Goal: Information Seeking & Learning: Check status

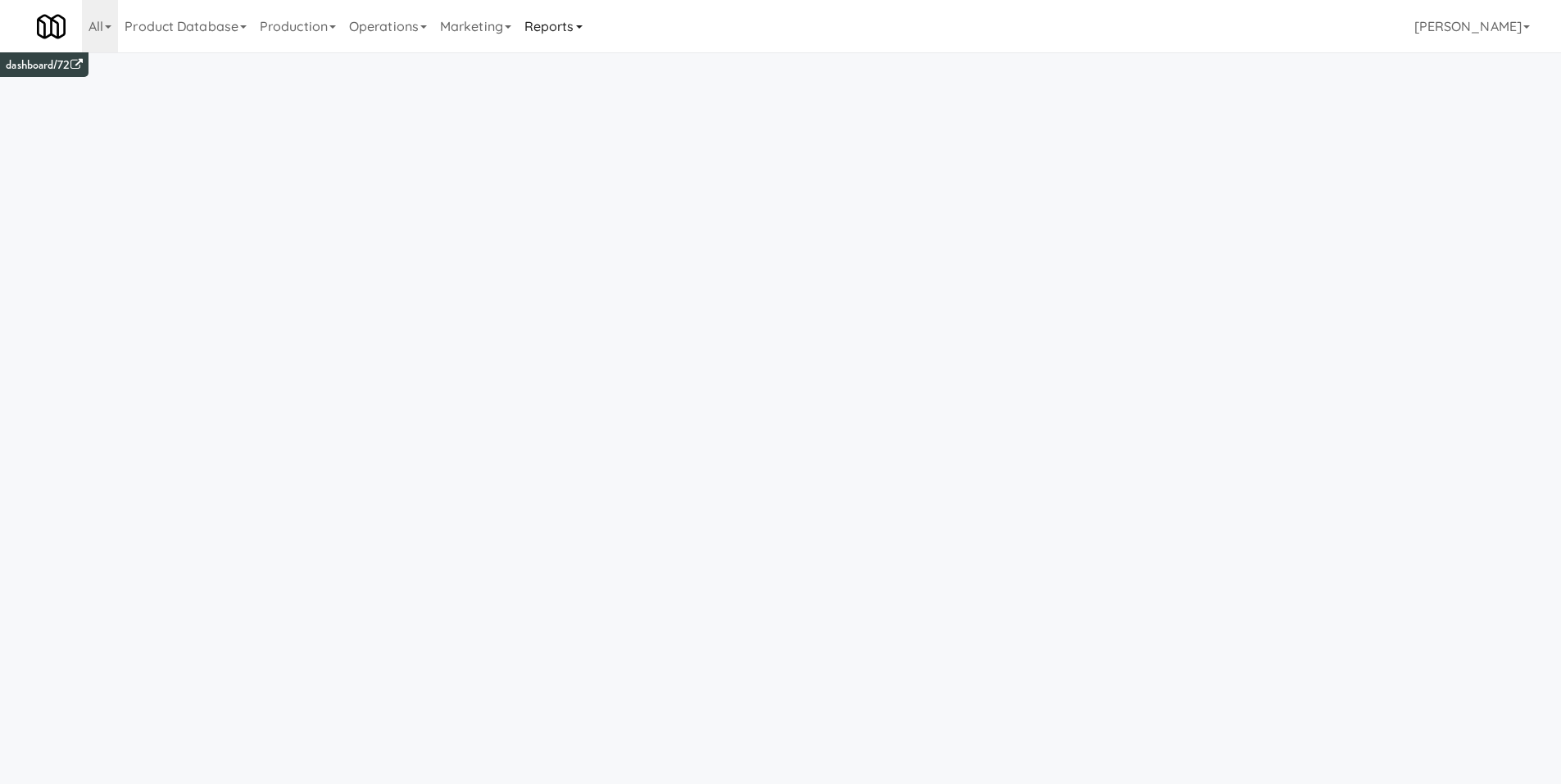
click at [575, 31] on link "Reports" at bounding box center [553, 26] width 71 height 52
click at [591, 128] on link "Payouts" at bounding box center [583, 128] width 131 height 29
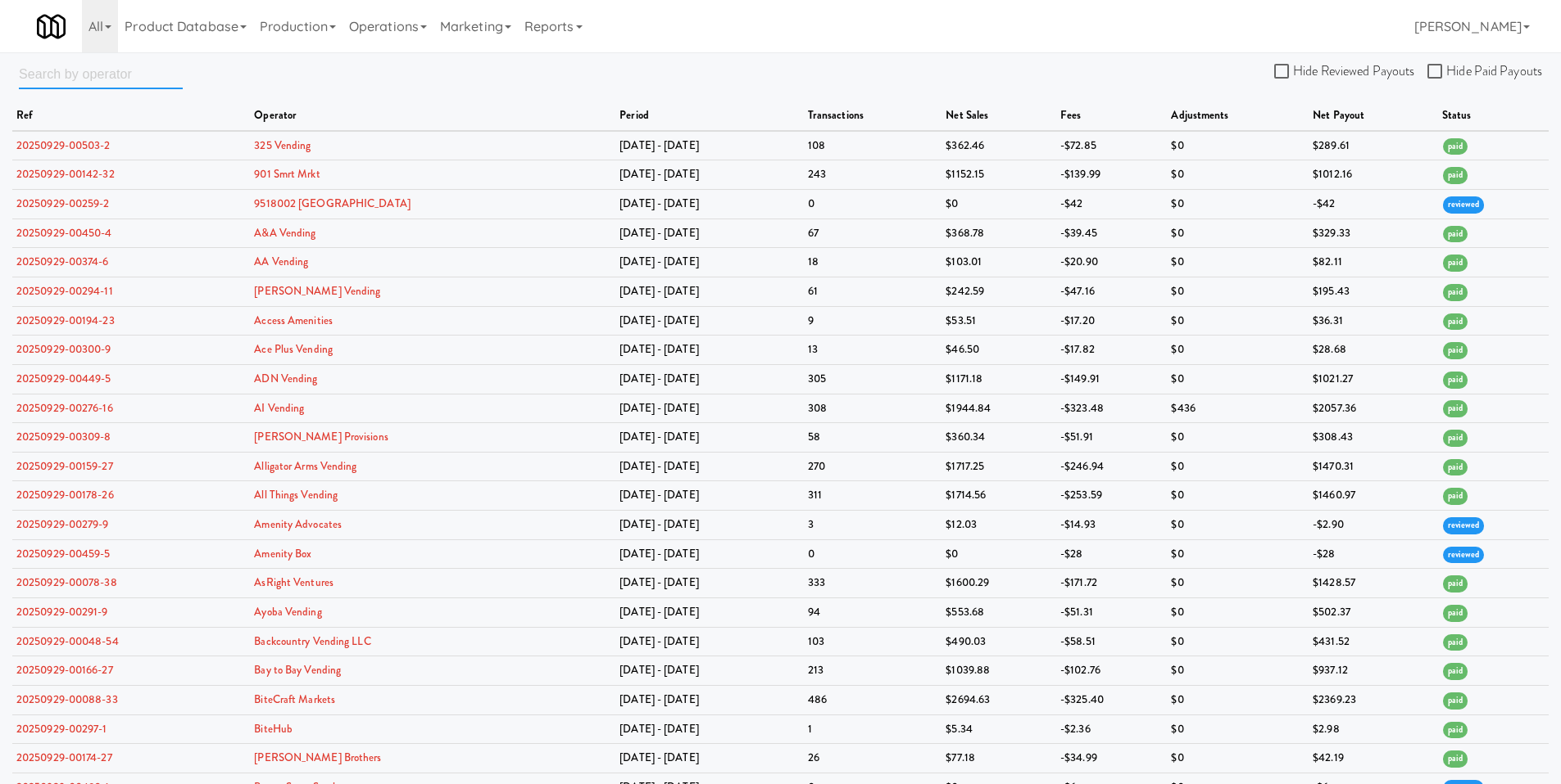
click at [91, 73] on input "text" at bounding box center [100, 74] width 164 height 30
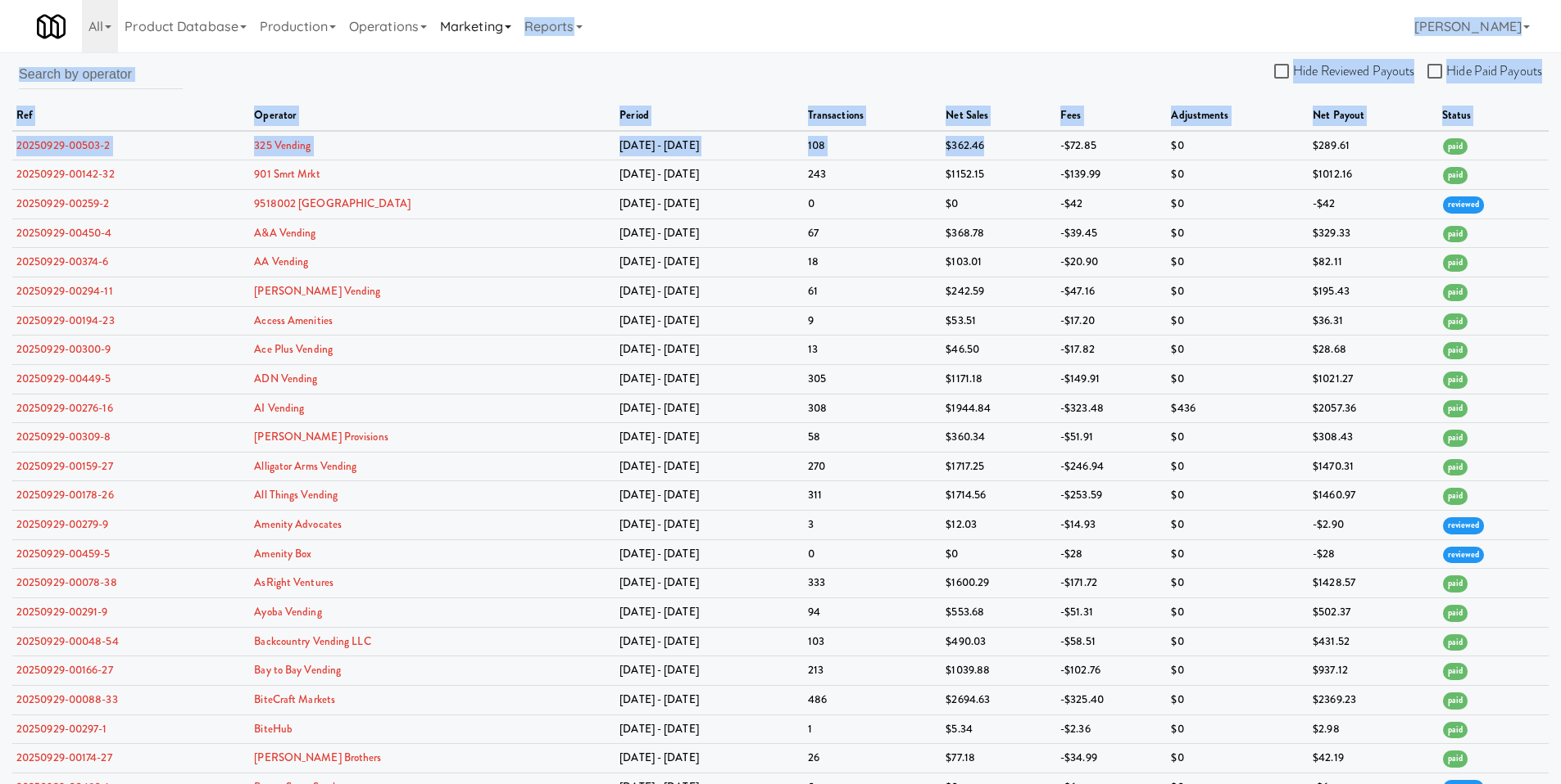
drag, startPoint x: 981, startPoint y: 146, endPoint x: 503, endPoint y: 50, distance: 487.5
click at [503, 52] on body "Okay Okay Select date: previous 2025-Oct next Su Mo Tu We Th Fr Sa 28 29 30 1 2…" at bounding box center [780, 444] width 1561 height 784
click at [482, 73] on div "Hide Reviewed Payouts Hide Paid Payouts ref operator period transactions net sa…" at bounding box center [780, 679] width 1561 height 1239
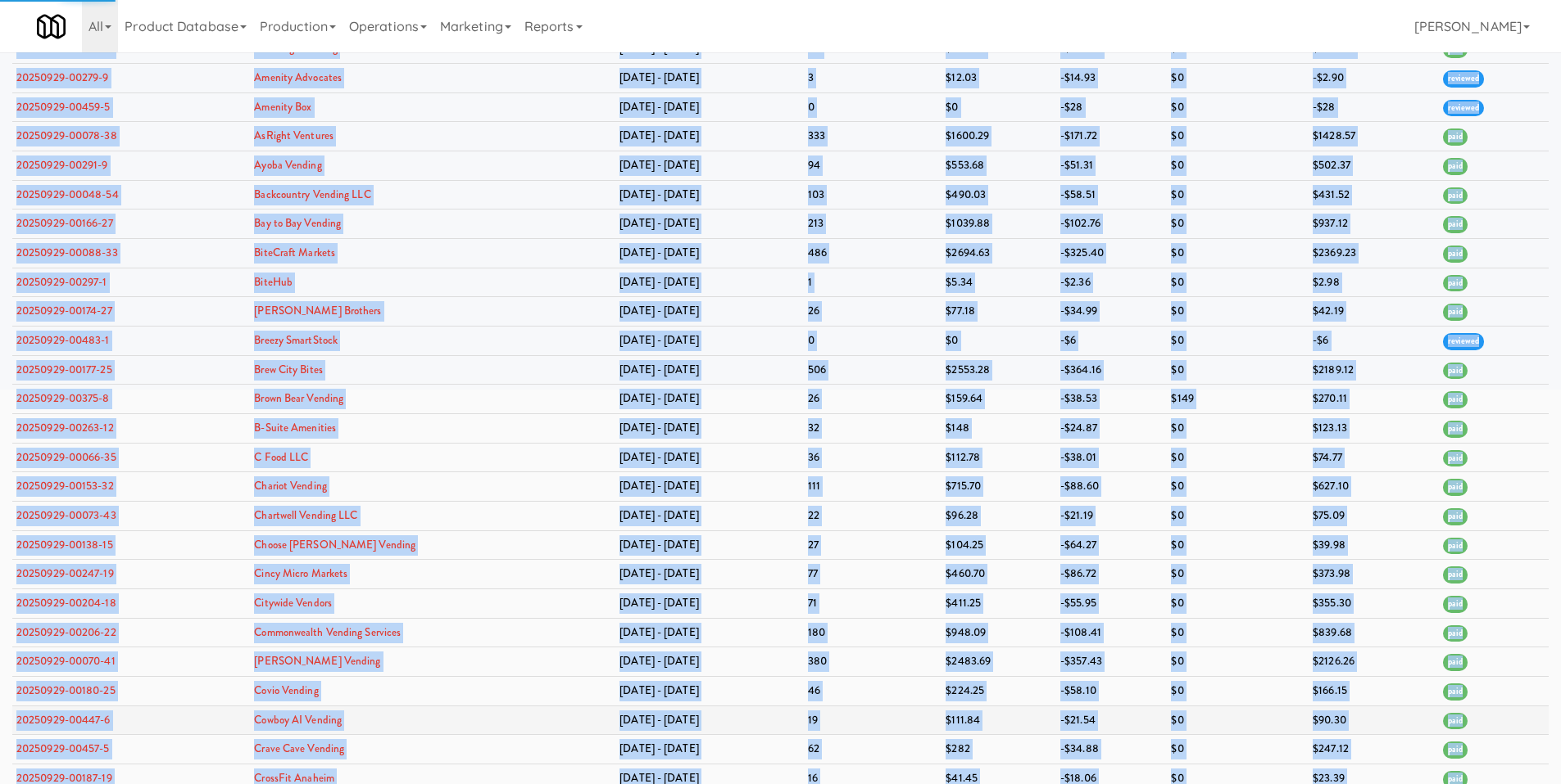
scroll to position [514, 0]
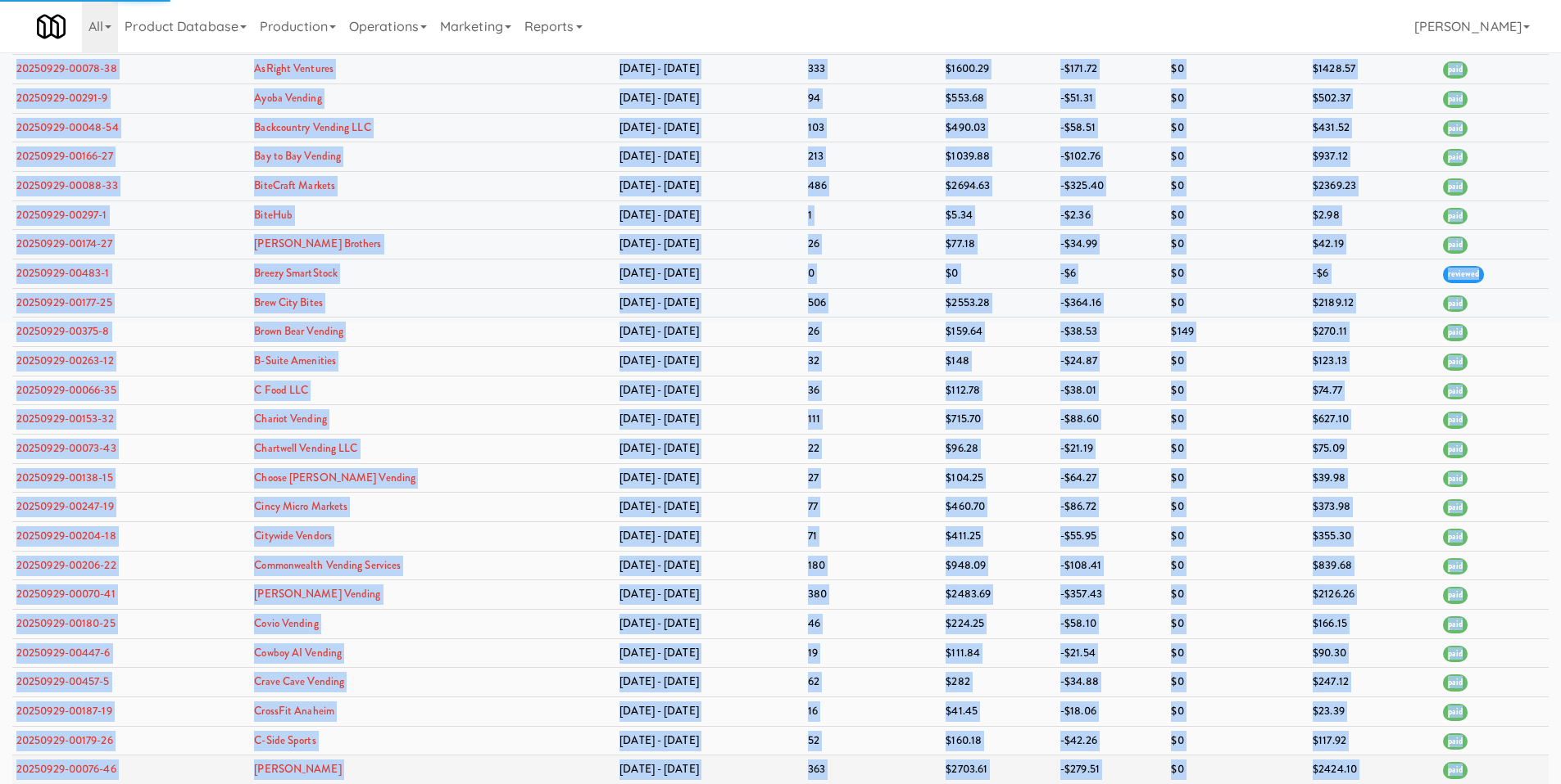
drag, startPoint x: 417, startPoint y: 55, endPoint x: 1532, endPoint y: 764, distance: 1321.3
click at [1541, 779] on div "Hide Reviewed Payouts Hide Paid Payouts ref operator period transactions net sa…" at bounding box center [780, 161] width 1561 height 1246
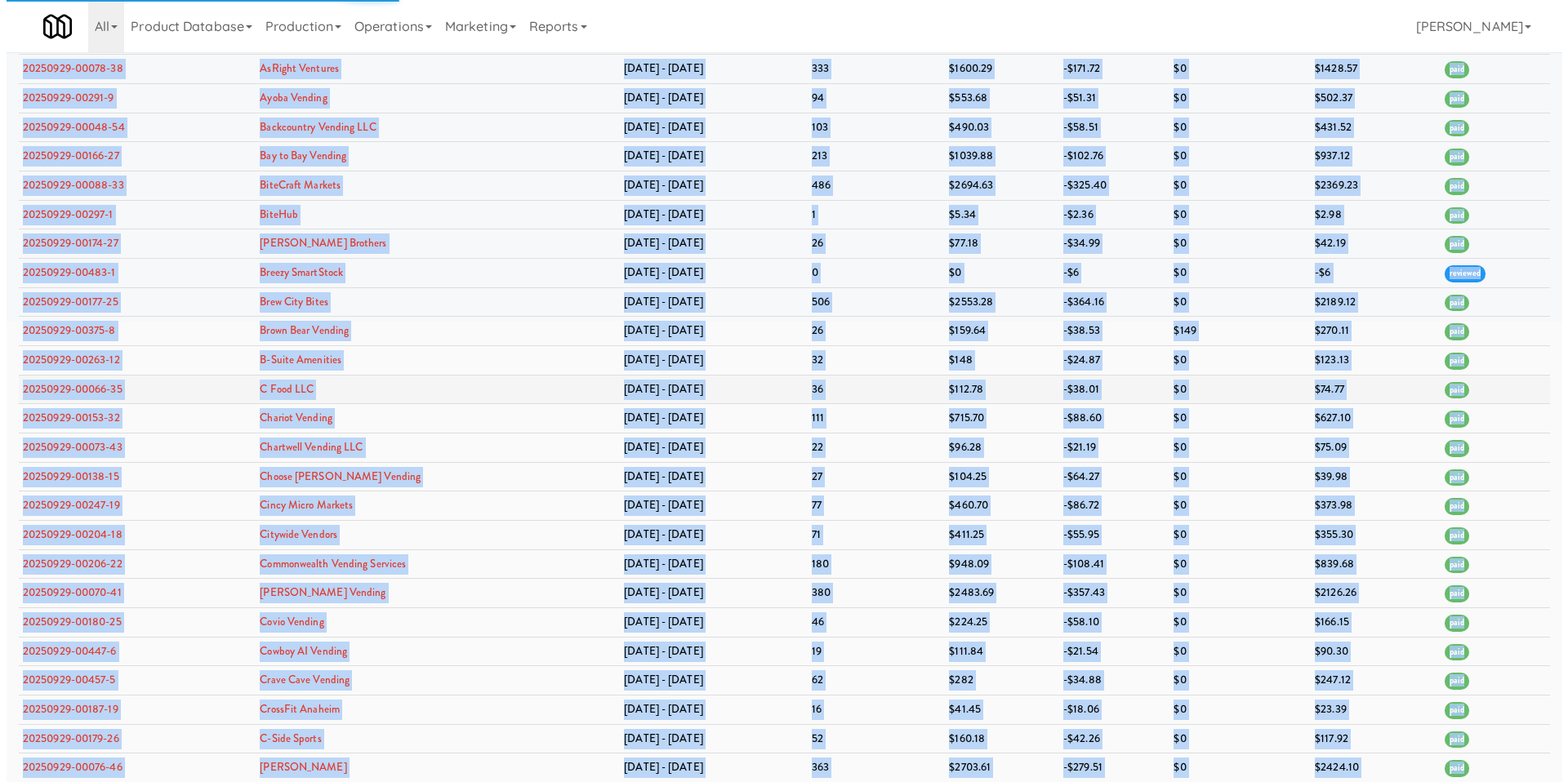
scroll to position [0, 0]
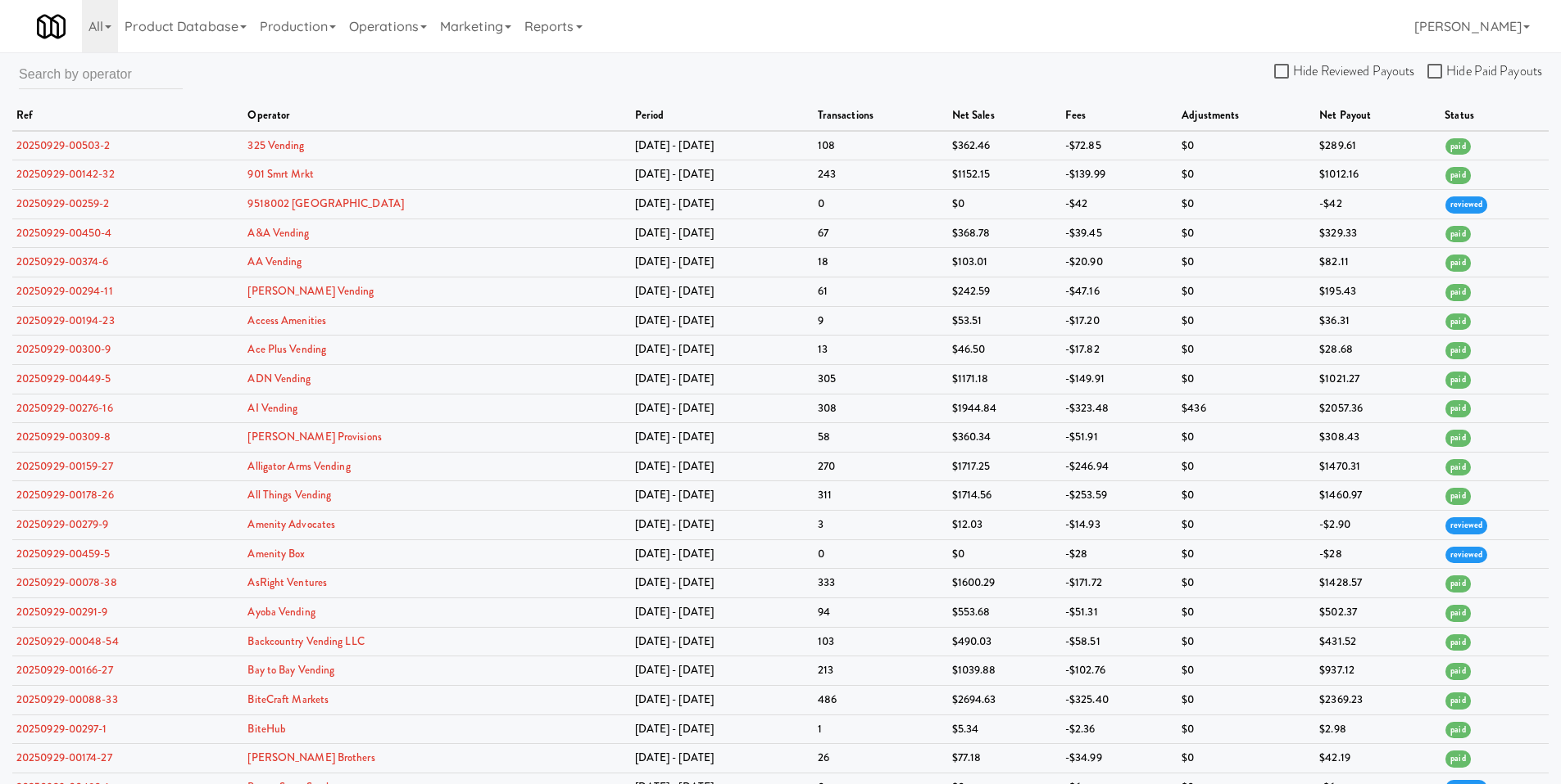
click at [59, 142] on link "20250929-00503-2" at bounding box center [63, 145] width 94 height 16
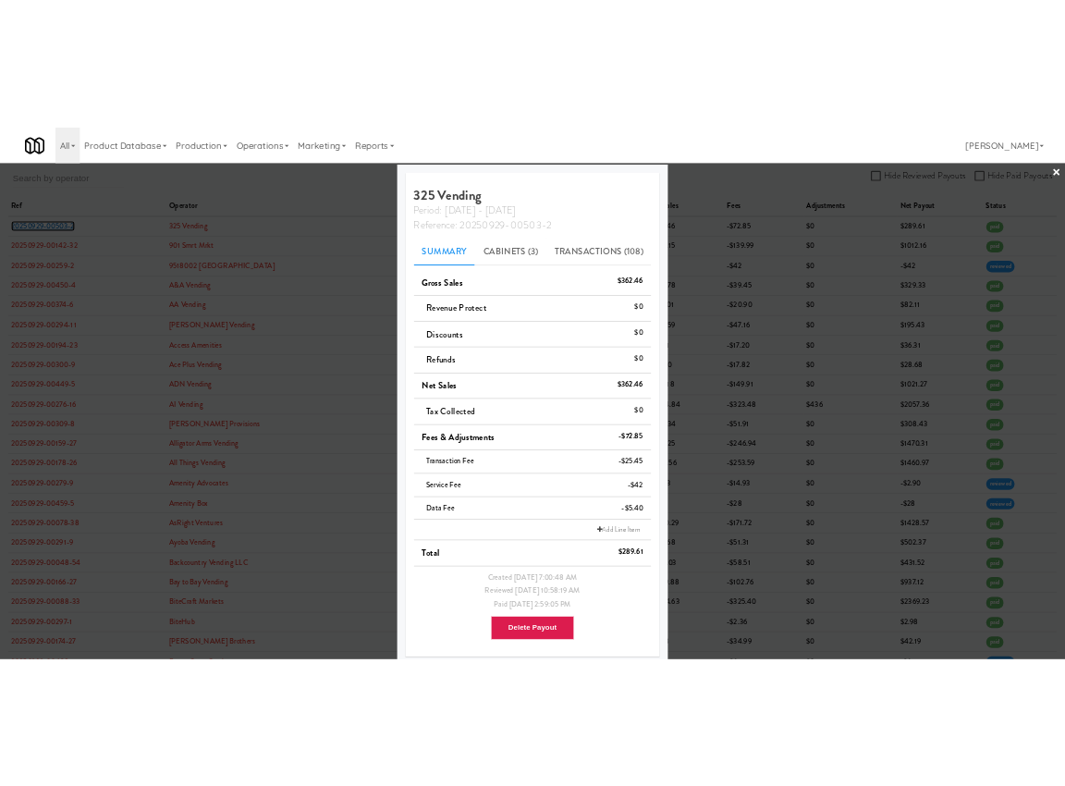
scroll to position [22, 0]
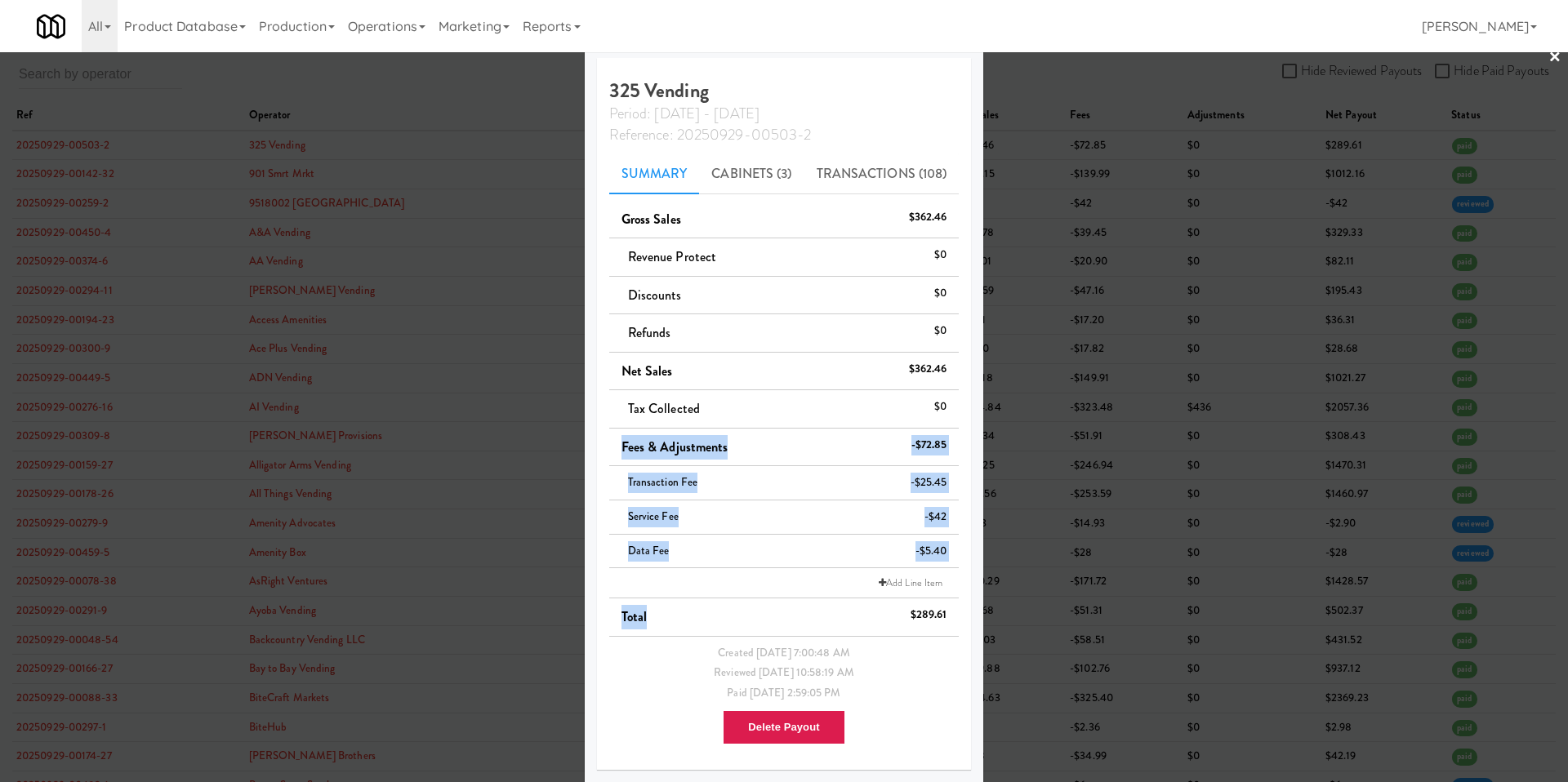
drag, startPoint x: 596, startPoint y: 439, endPoint x: 943, endPoint y: 618, distance: 390.4
click at [943, 618] on div "325 Vending Period: [DATE] - [DATE] Reference: 20250929-00503-2 Summary Cabinet…" at bounding box center [784, 414] width 375 height 712
click at [943, 618] on li "Total $289.61" at bounding box center [784, 618] width 351 height 38
drag, startPoint x: 604, startPoint y: 479, endPoint x: 938, endPoint y: 612, distance: 359.5
click at [938, 612] on ul "Gross Sales $362.46 Revenue Protect $0 Discounts $0 Refunds $0 Net Sales $362.4…" at bounding box center [784, 479] width 351 height 557
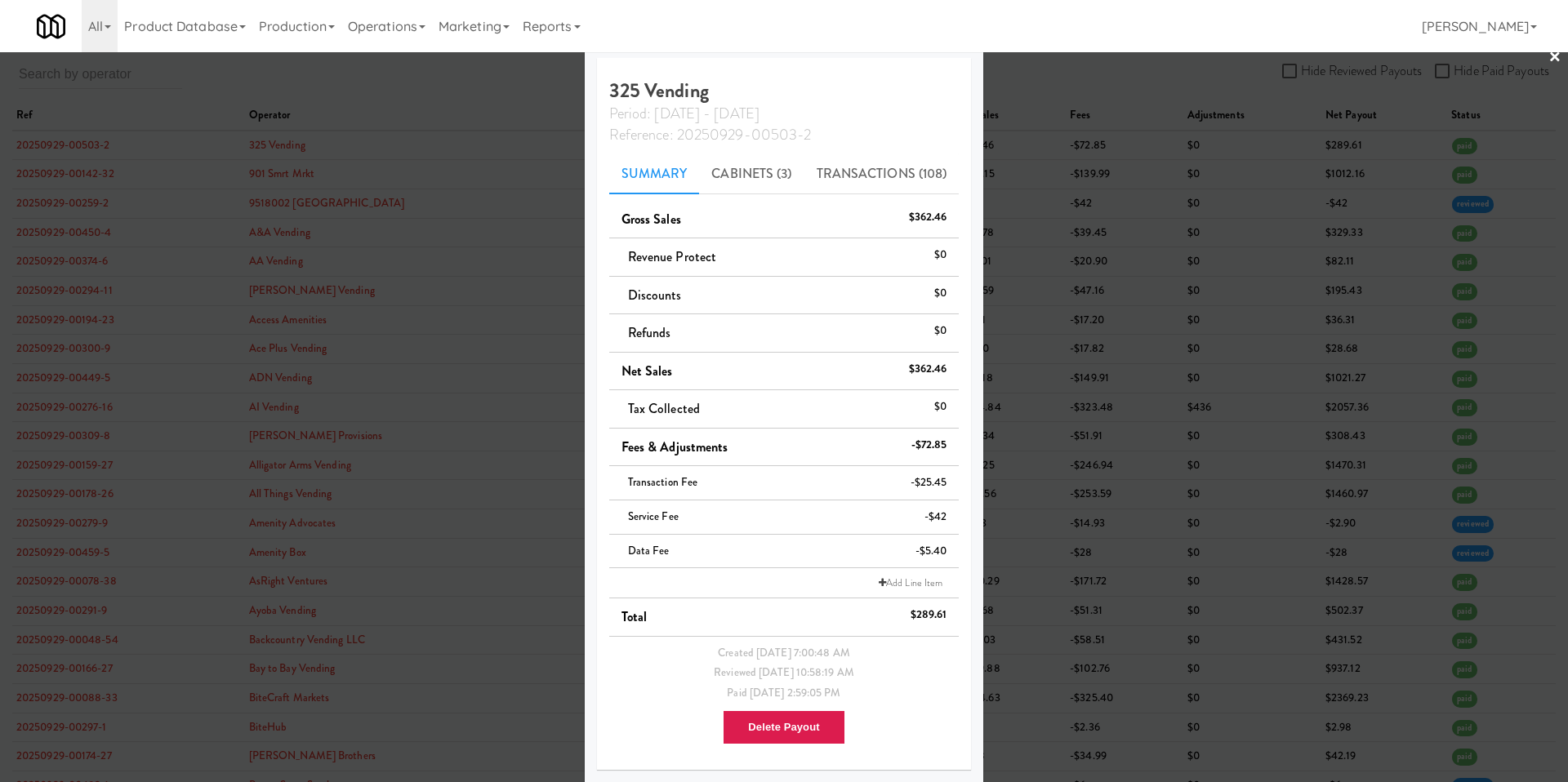
click at [478, 423] on div at bounding box center [784, 391] width 1568 height 782
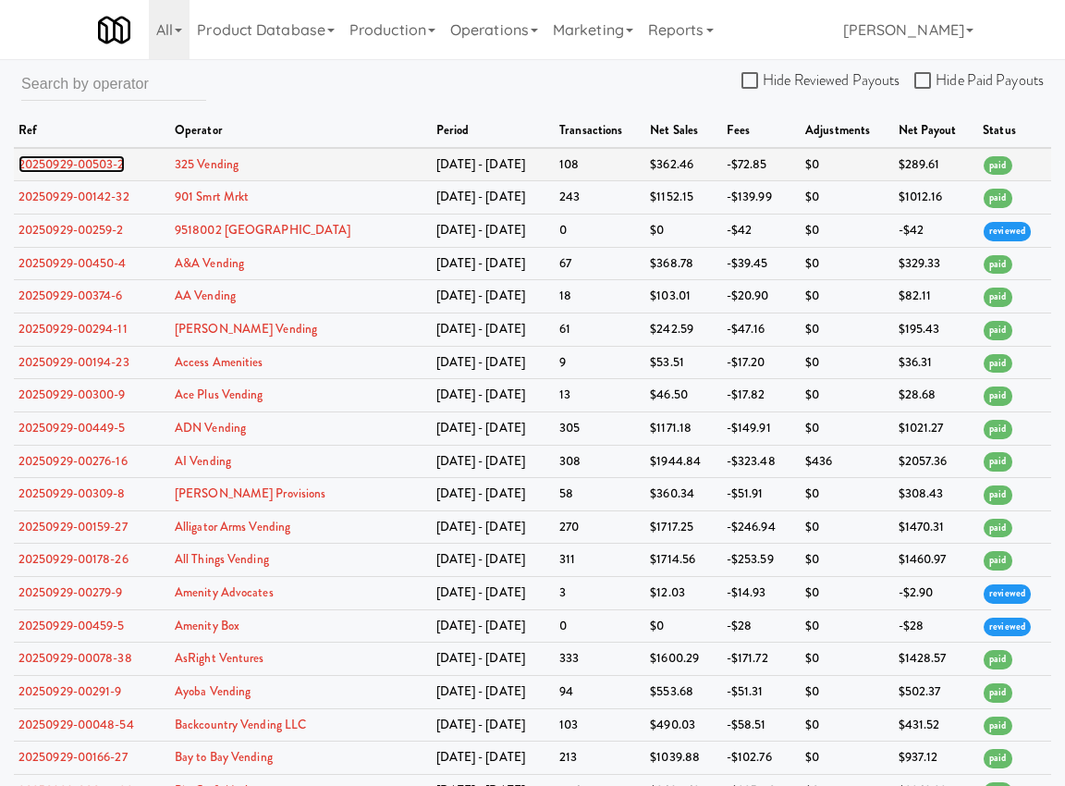
click at [60, 165] on link "20250929-00503-2" at bounding box center [71, 164] width 106 height 18
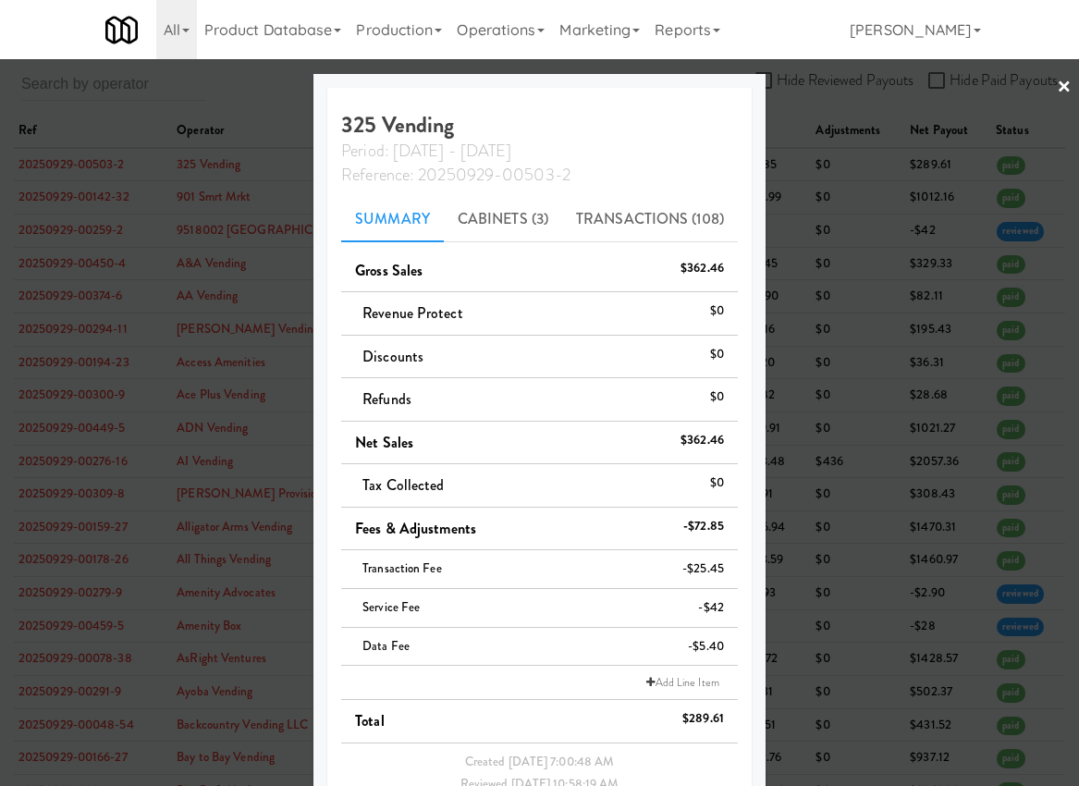
click at [556, 279] on li "Gross Sales $362.46" at bounding box center [539, 271] width 397 height 43
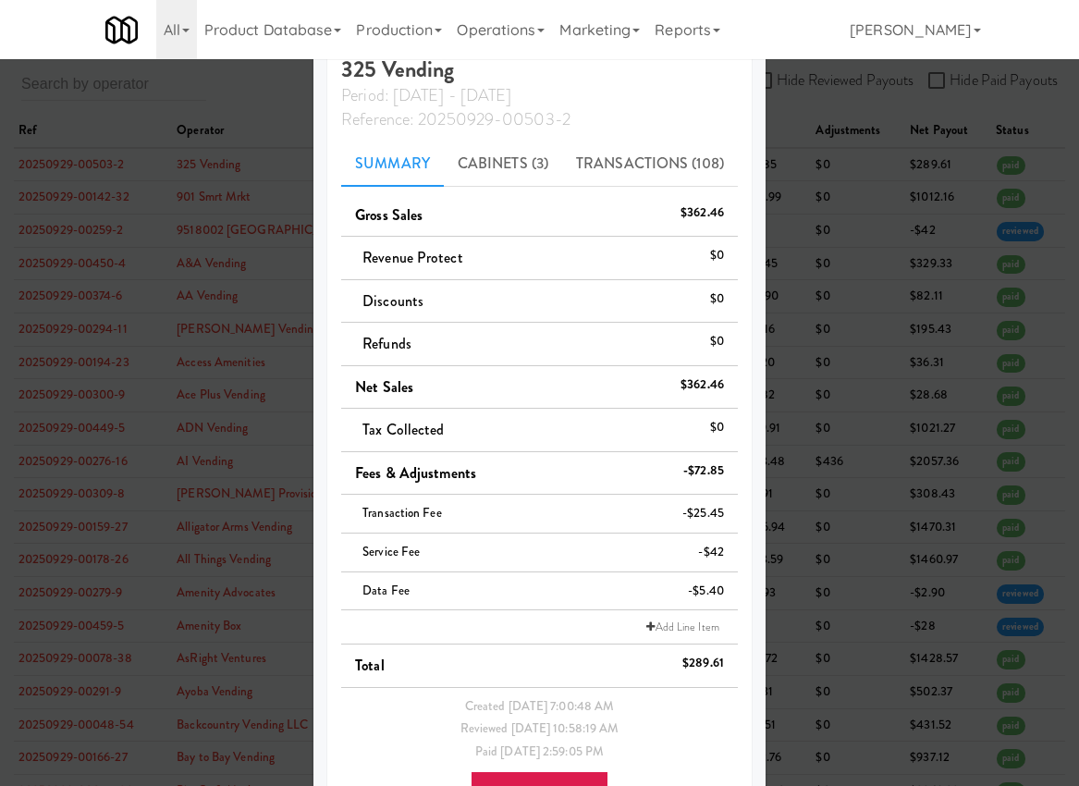
scroll to position [122, 0]
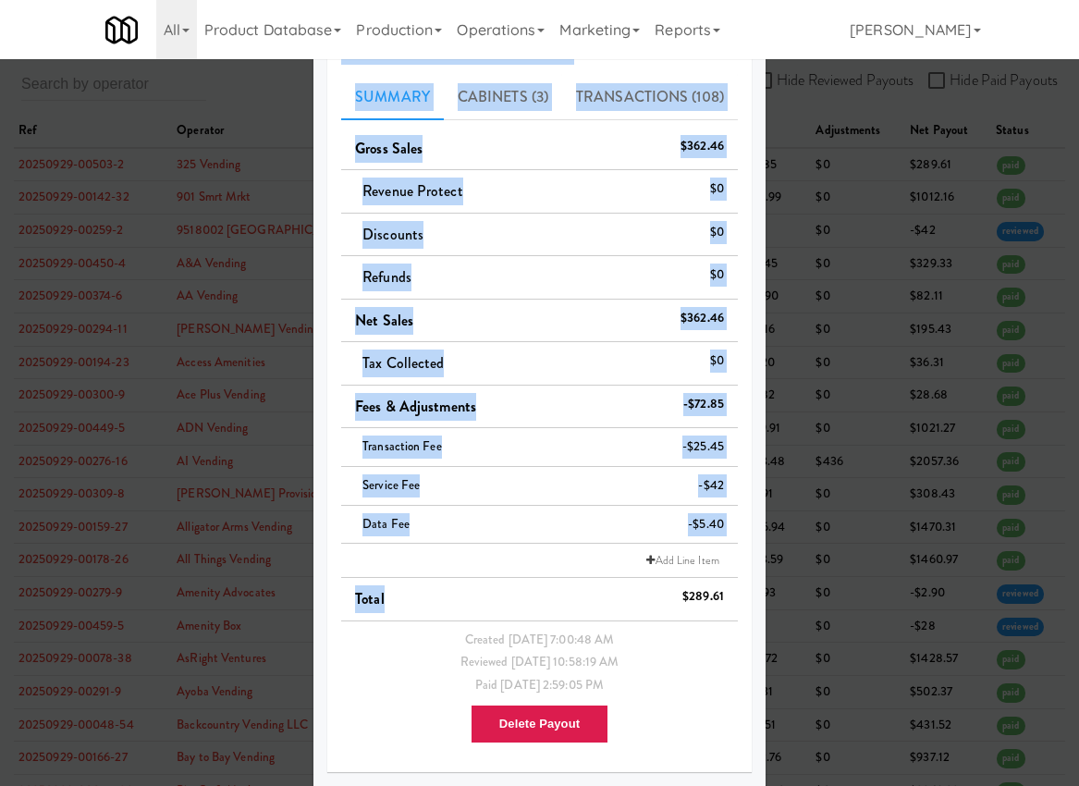
drag, startPoint x: 718, startPoint y: 593, endPoint x: 340, endPoint y: 62, distance: 652.2
click at [340, 62] on div "325 Vending Period: [DATE] - [DATE] Reference: 20250929-00503-2 Summary Cabinet…" at bounding box center [539, 369] width 424 height 806
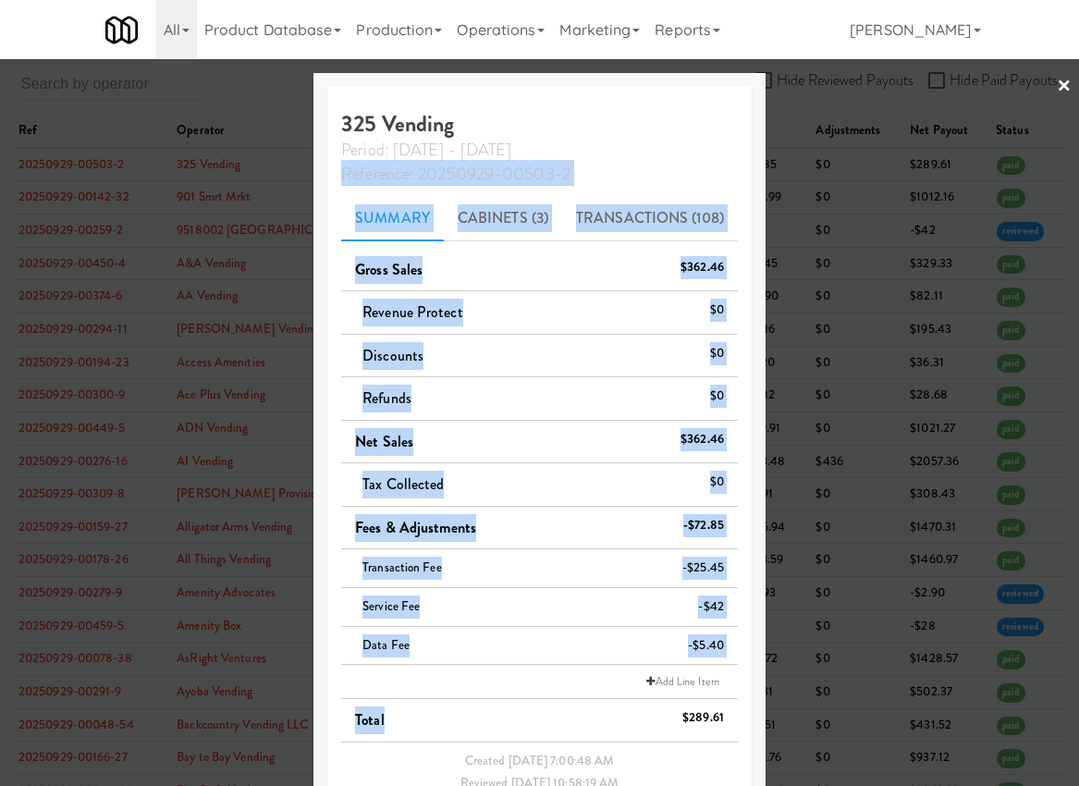
scroll to position [0, 0]
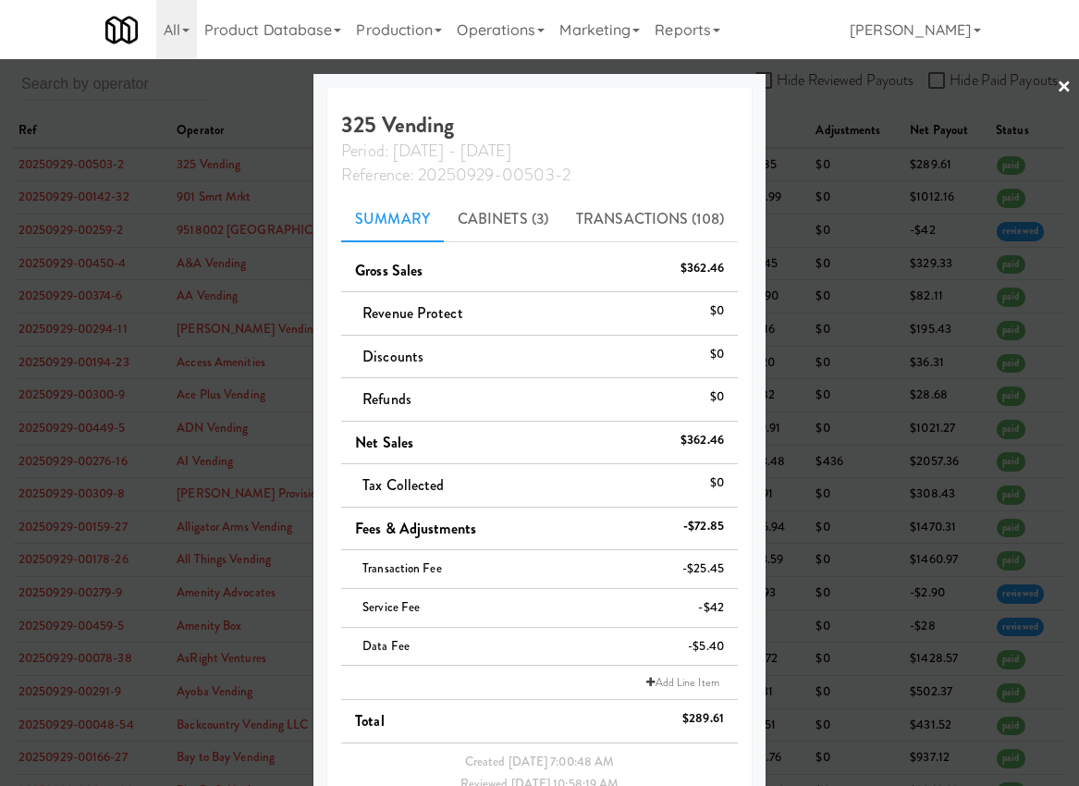
click at [341, 120] on h4 "325 Vending Period: [DATE] - [DATE] Reference: 20250929-00503-2" at bounding box center [539, 149] width 397 height 73
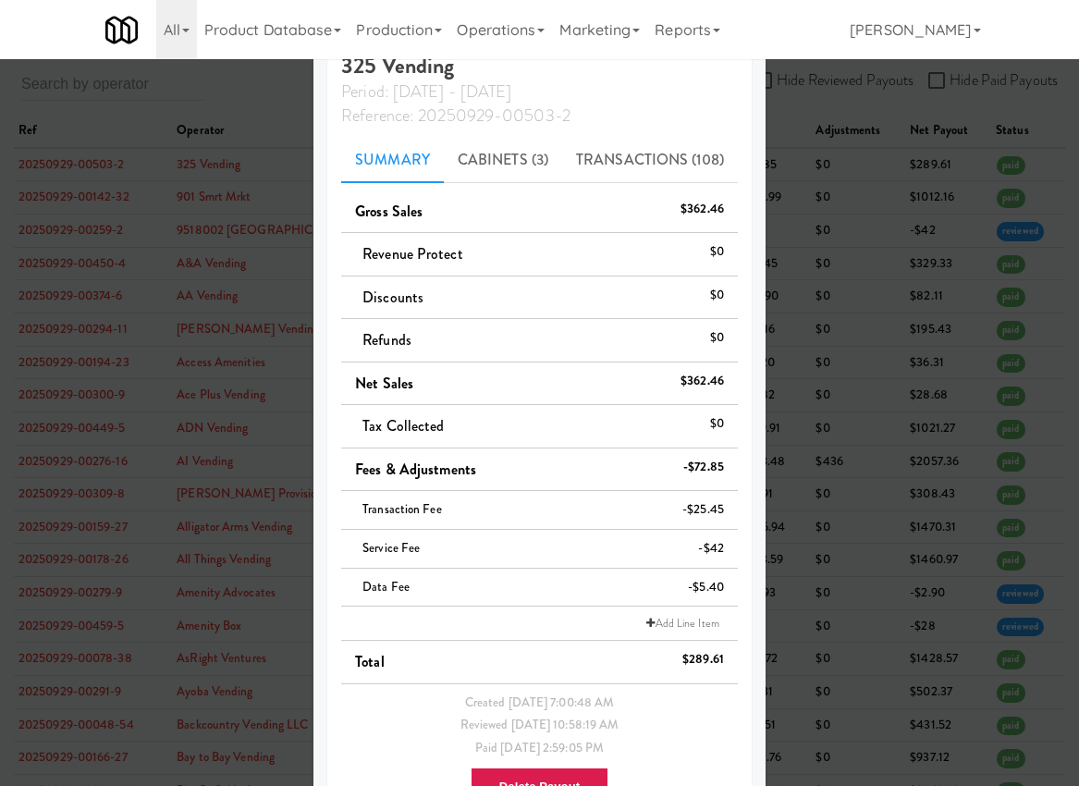
scroll to position [122, 0]
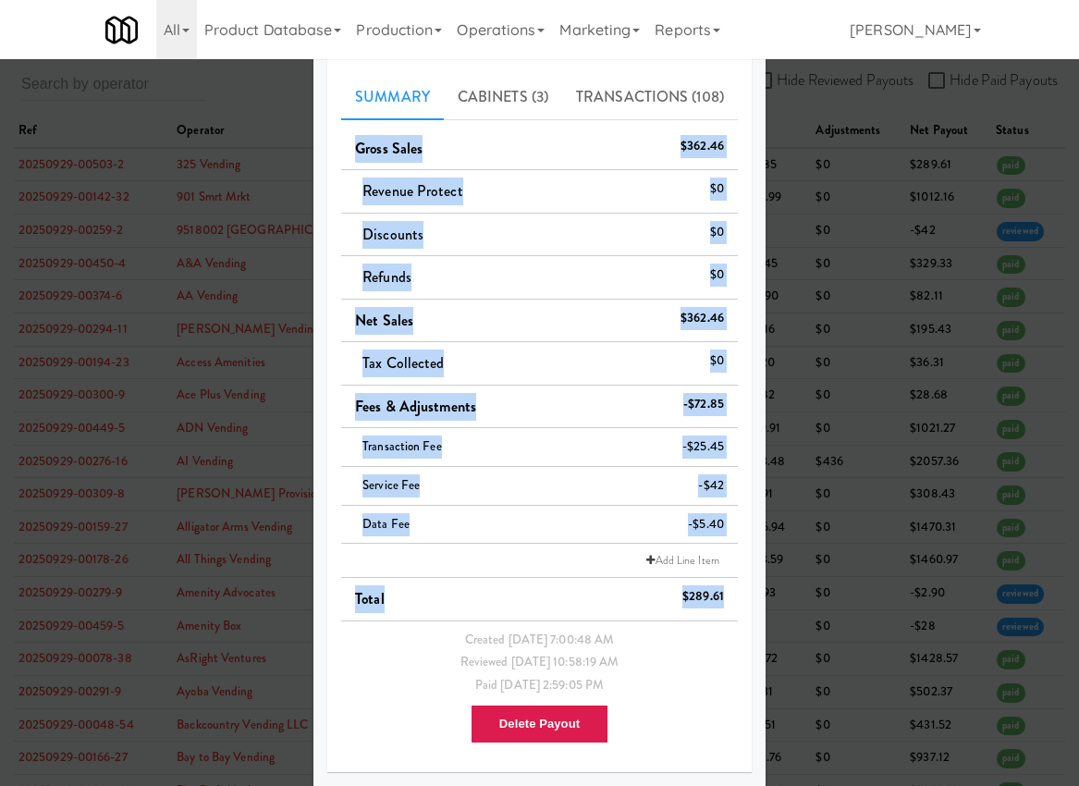
drag, startPoint x: 340, startPoint y: 140, endPoint x: 714, endPoint y: 596, distance: 589.9
click at [714, 596] on ul "Gross Sales $362.46 Revenue Protect $0 Discounts $0 Refunds $0 Net Sales $362.4…" at bounding box center [539, 443] width 397 height 630
click at [714, 596] on div "$289.61" at bounding box center [703, 596] width 42 height 23
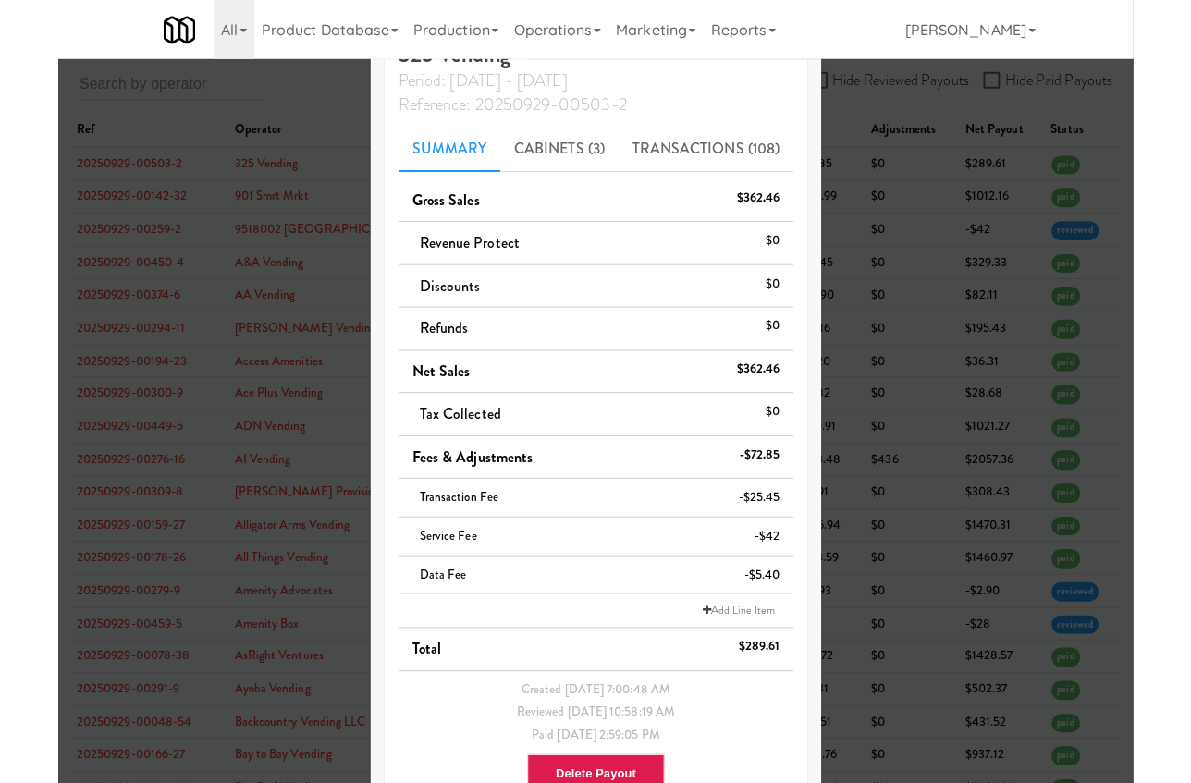
scroll to position [0, 0]
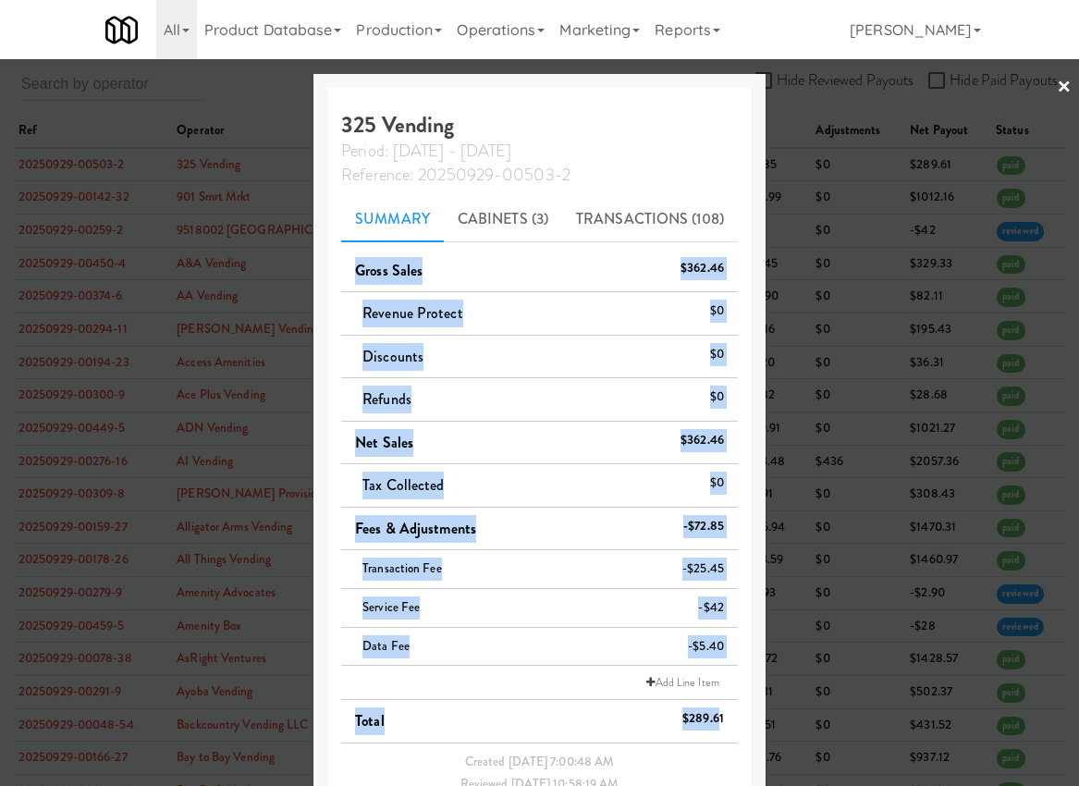
drag, startPoint x: 343, startPoint y: 264, endPoint x: 713, endPoint y: 717, distance: 584.7
click at [713, 717] on ul "Gross Sales $362.46 Revenue Protect $0 Discounts $0 Refunds $0 Net Sales $362.4…" at bounding box center [539, 565] width 397 height 630
click at [713, 717] on div "$289.61" at bounding box center [703, 718] width 42 height 23
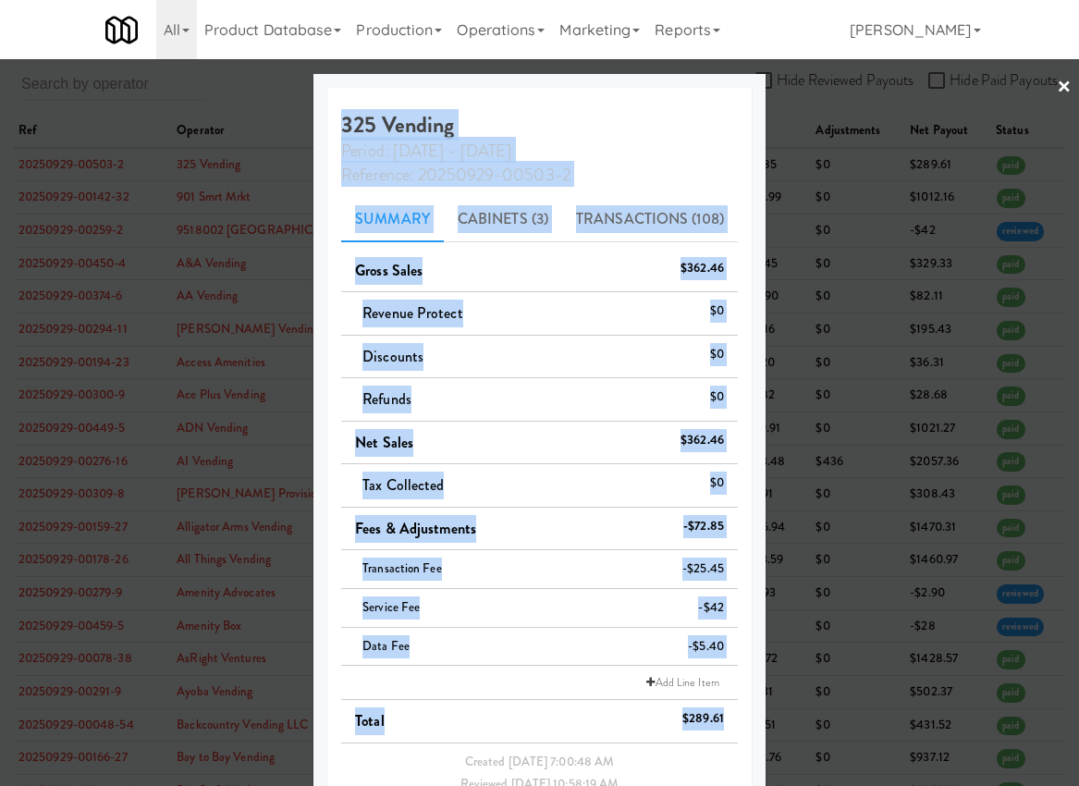
drag, startPoint x: 714, startPoint y: 717, endPoint x: 335, endPoint y: 122, distance: 706.2
click at [335, 122] on div "325 Vending Period: [DATE] - [DATE] Reference: 20250929-00503-2 Summary Cabinet…" at bounding box center [539, 491] width 424 height 806
click at [341, 122] on h4 "325 Vending Period: [DATE] - [DATE] Reference: 20250929-00503-2" at bounding box center [539, 149] width 397 height 73
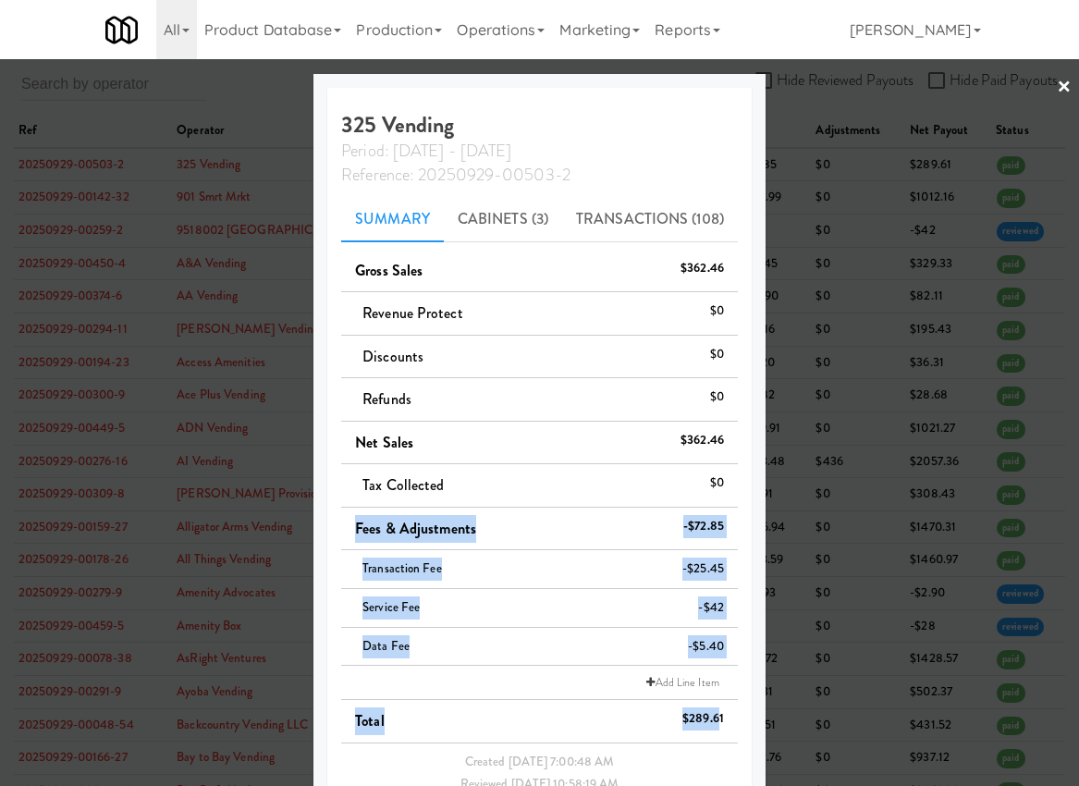
drag, startPoint x: 335, startPoint y: 526, endPoint x: 711, endPoint y: 719, distance: 422.9
click at [711, 719] on ul "Gross Sales $362.46 Revenue Protect $0 Discounts $0 Refunds $0 Net Sales $362.4…" at bounding box center [539, 565] width 397 height 630
